Goal: Information Seeking & Learning: Learn about a topic

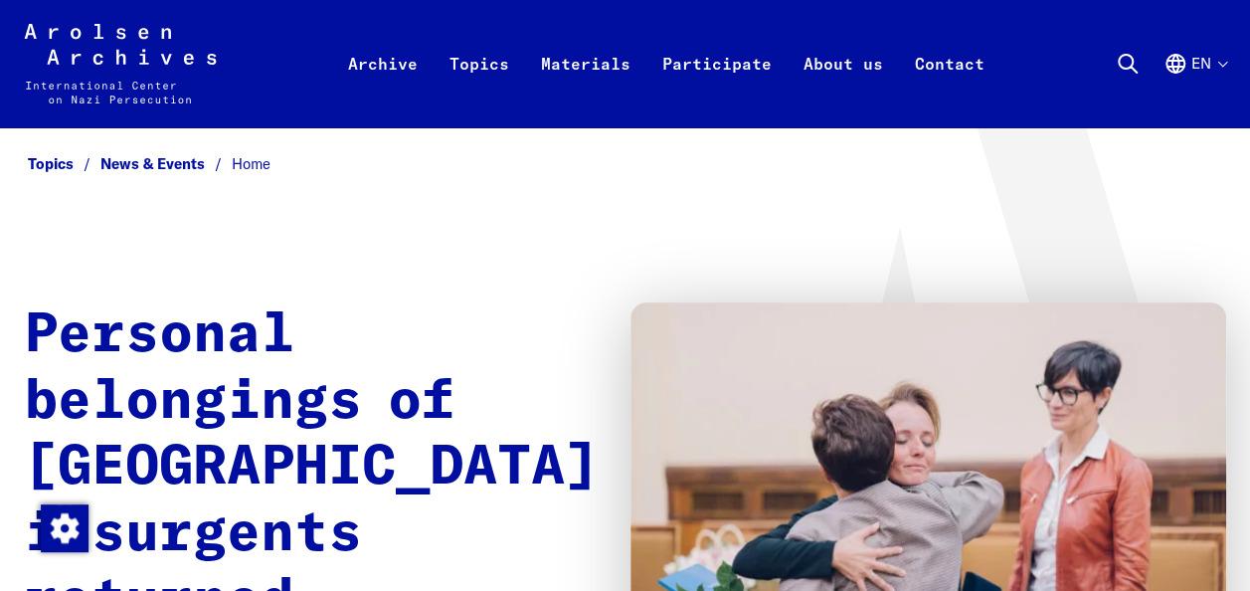
click at [1221, 68] on button "en" at bounding box center [1195, 88] width 63 height 72
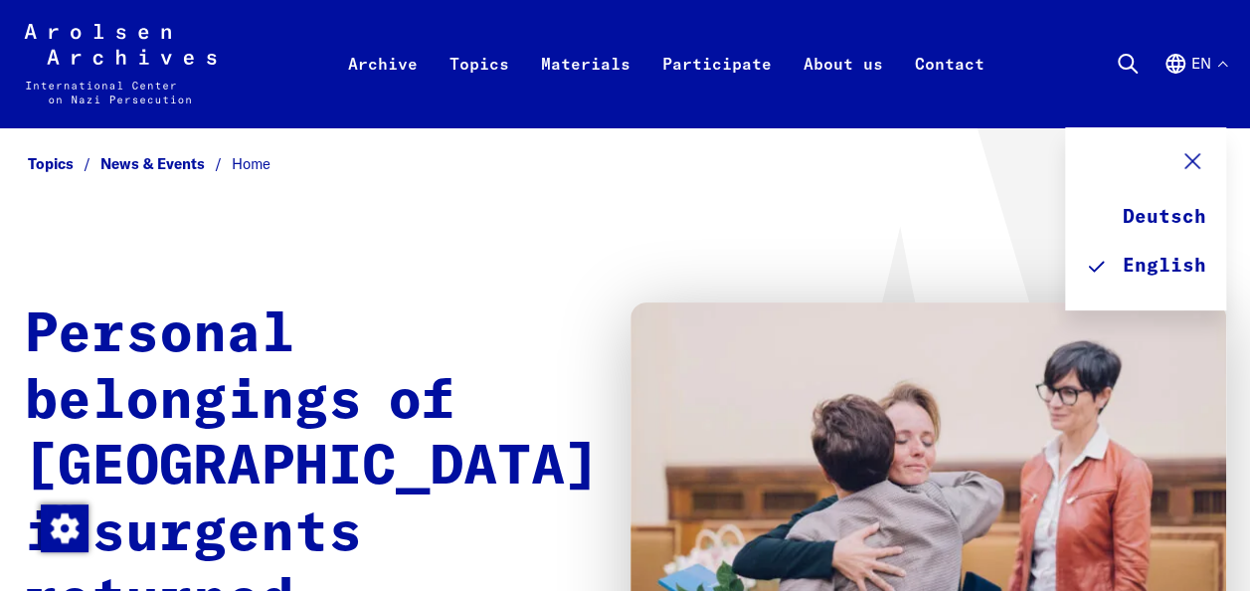
click at [839, 181] on icon at bounding box center [1016, 501] width 599 height 752
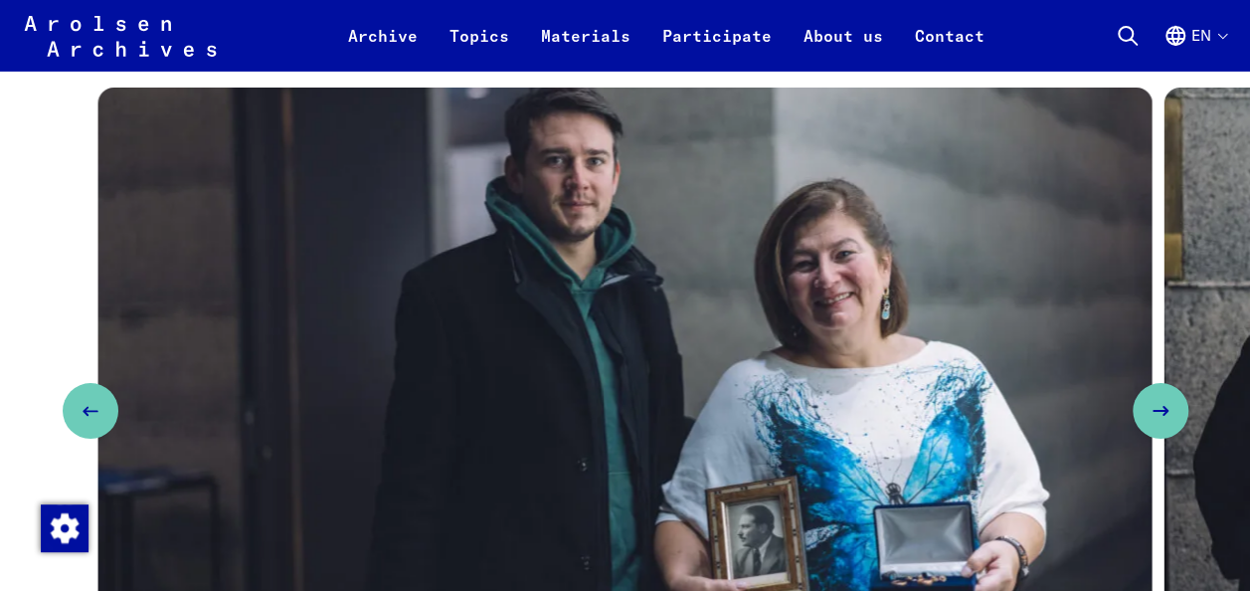
scroll to position [6885, 0]
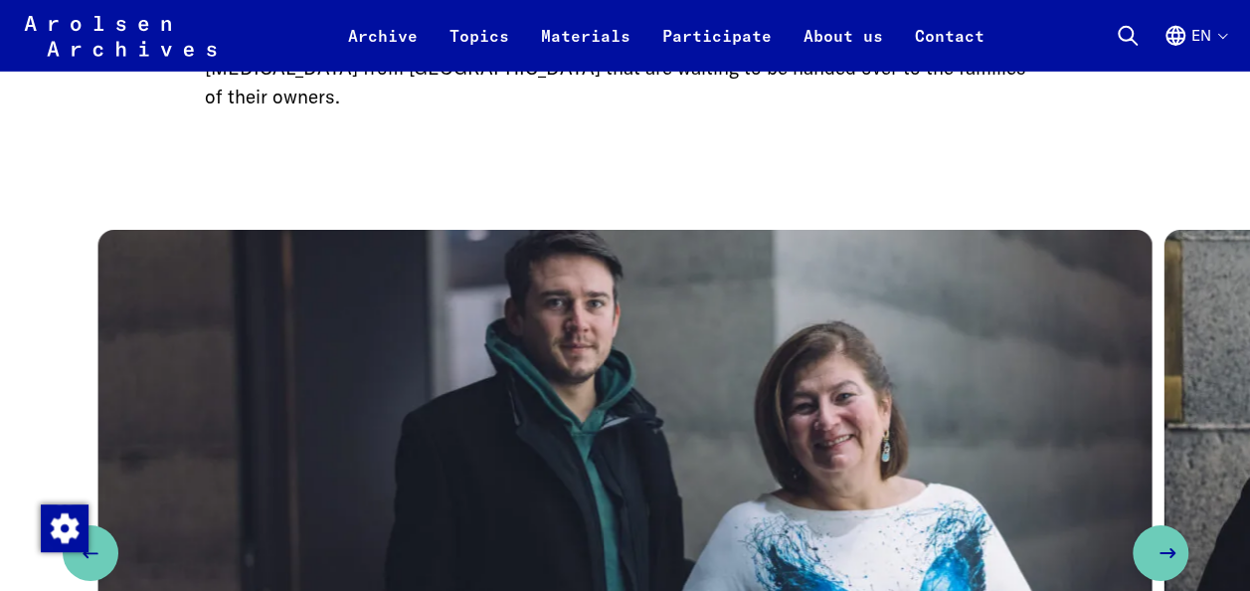
click at [1160, 525] on button "Next slide" at bounding box center [1161, 553] width 56 height 56
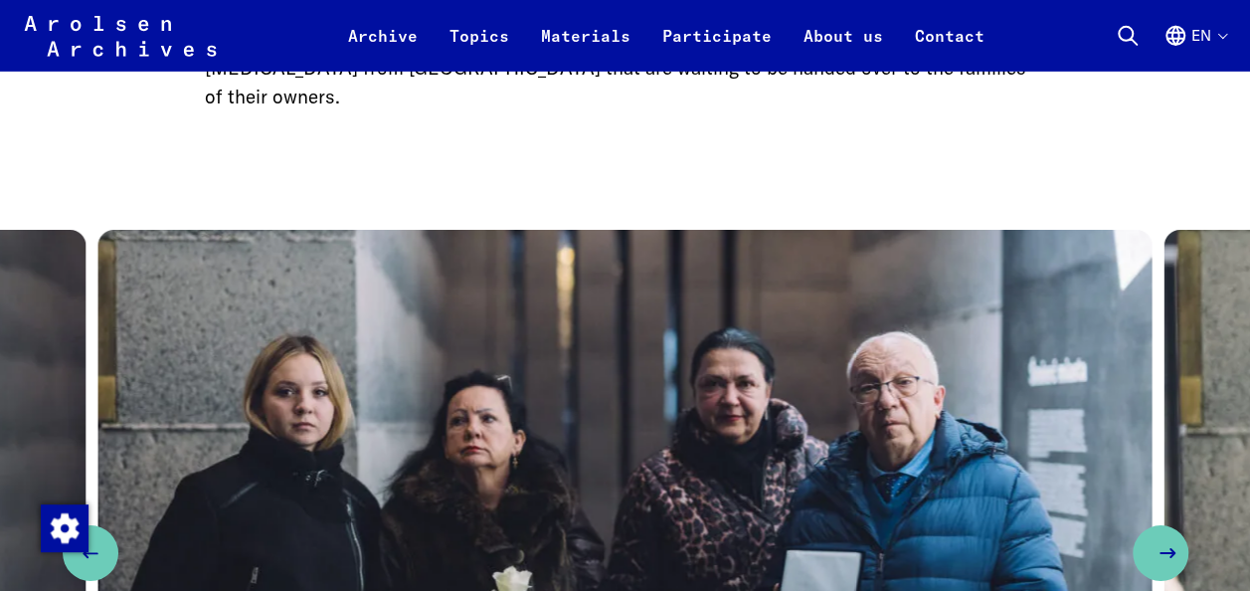
click at [1160, 525] on button "Next slide" at bounding box center [1161, 553] width 56 height 56
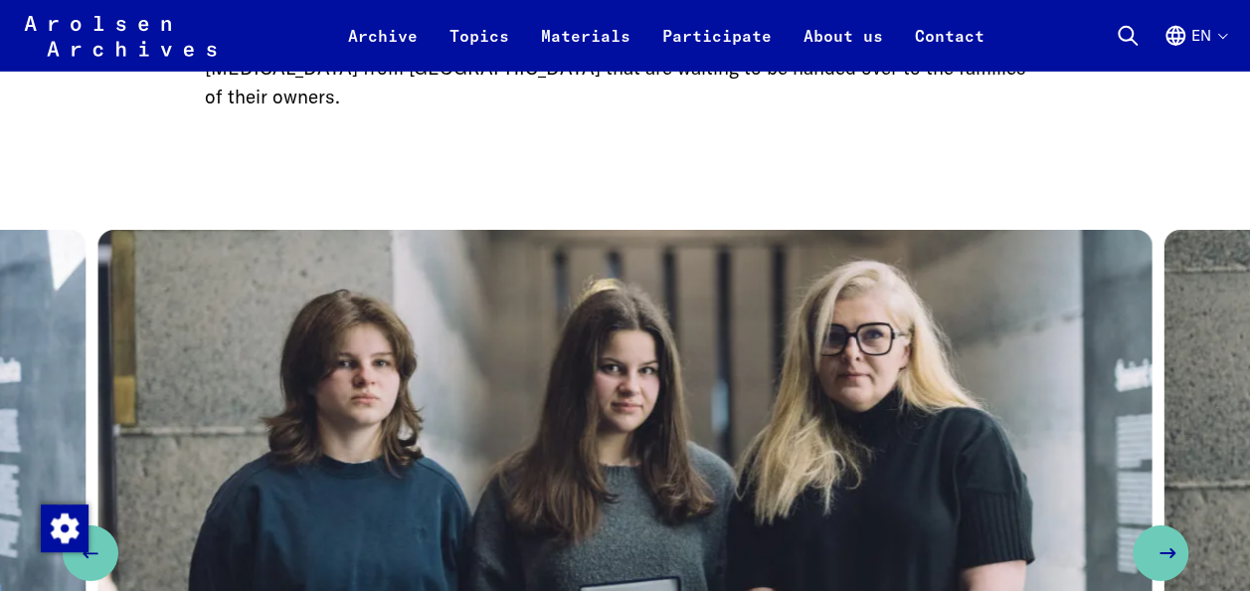
click at [1160, 525] on button "Next slide" at bounding box center [1161, 553] width 56 height 56
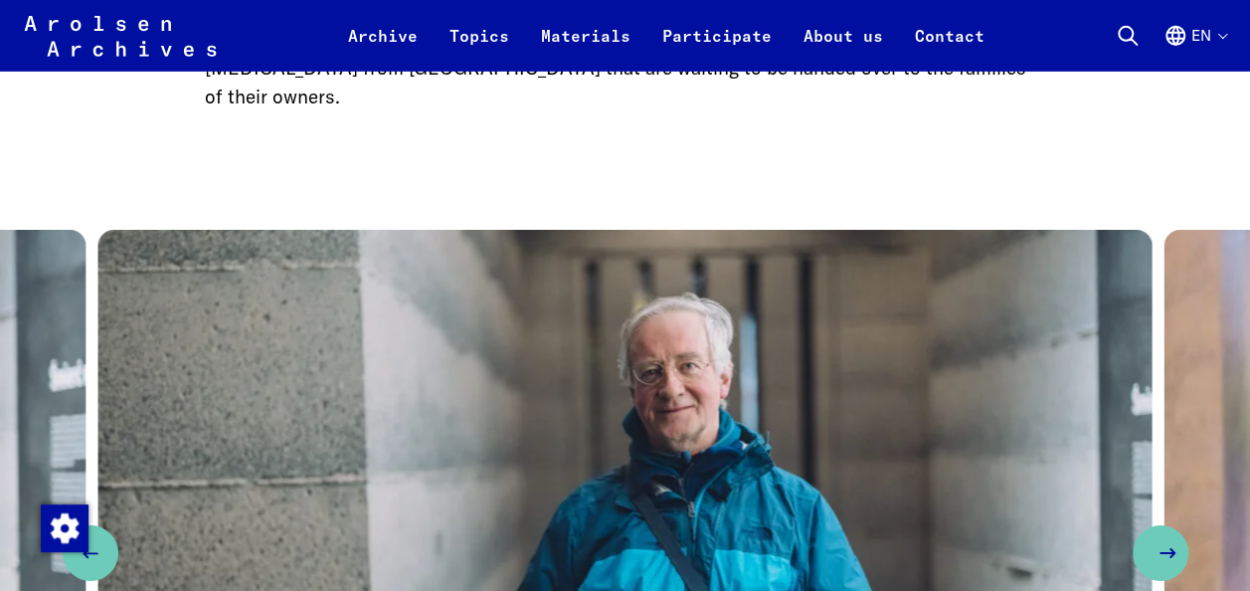
click at [1160, 525] on button "Next slide" at bounding box center [1161, 553] width 56 height 56
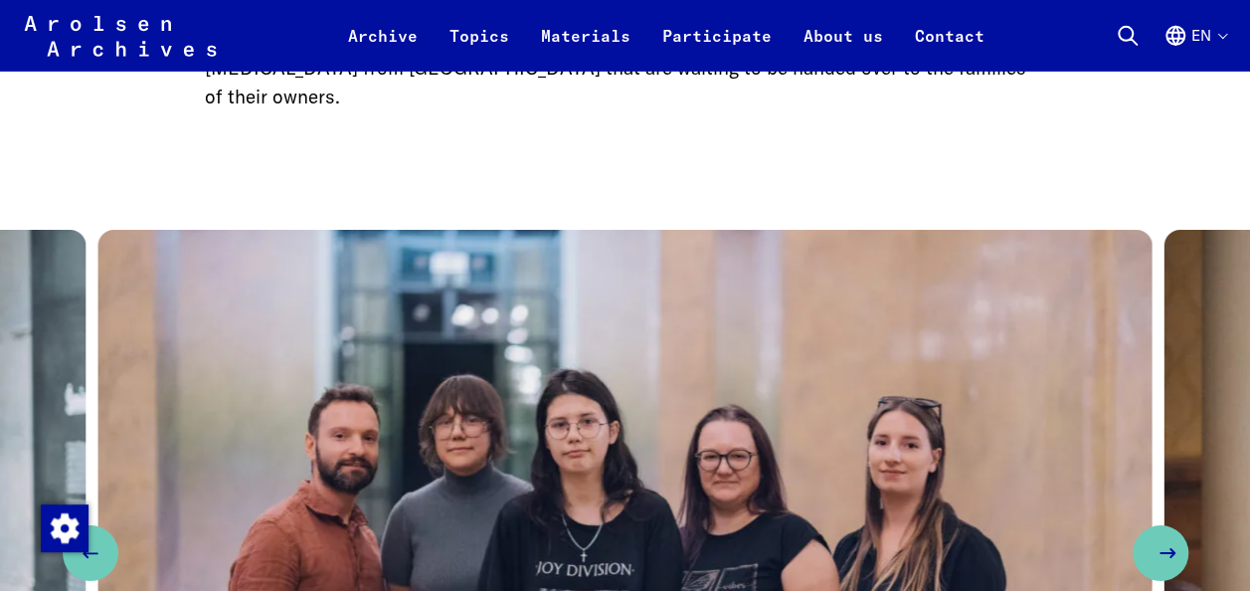
click at [1160, 525] on button "Next slide" at bounding box center [1161, 553] width 56 height 56
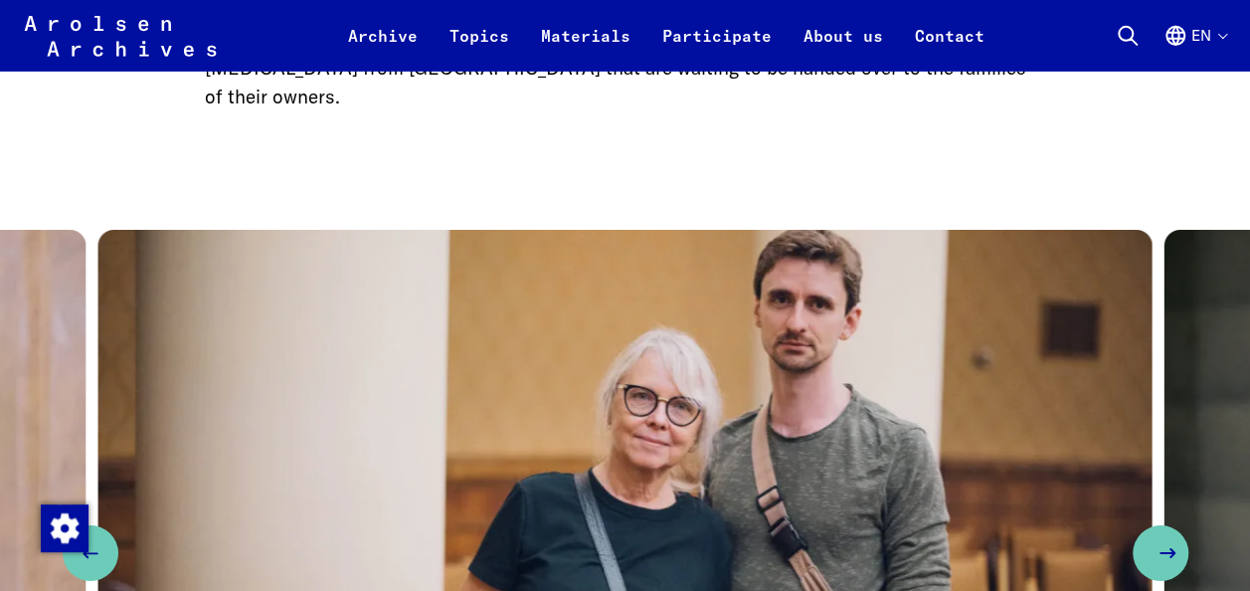
click at [1160, 525] on button "Next slide" at bounding box center [1161, 553] width 56 height 56
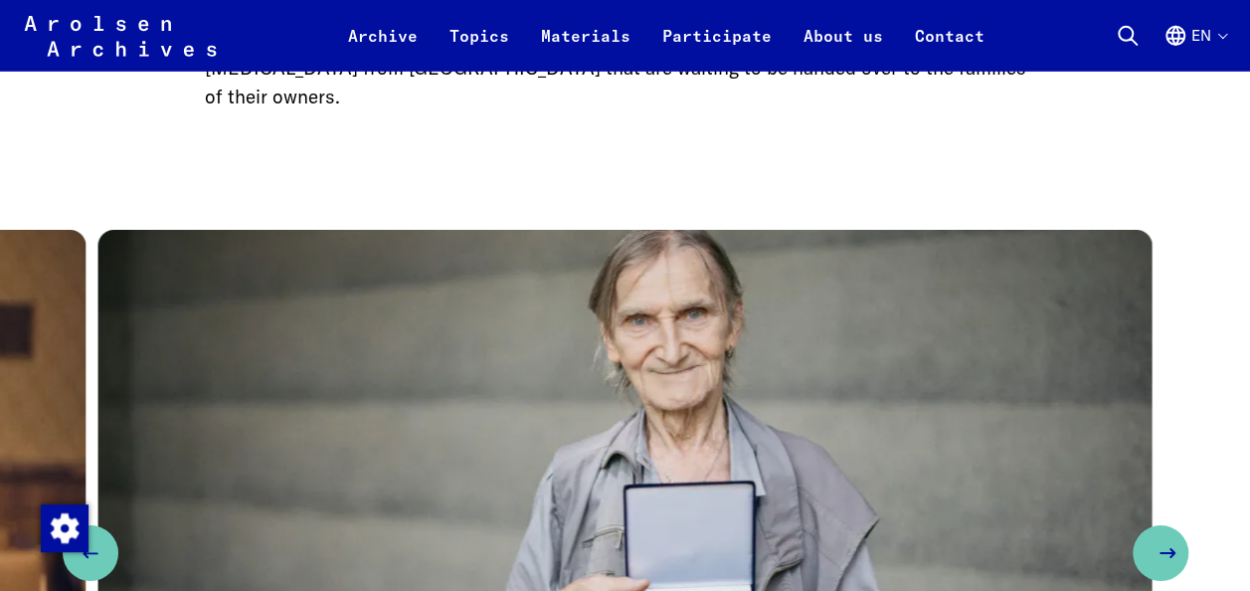
click at [1160, 525] on button "Next slide" at bounding box center [1161, 553] width 56 height 56
